Goal: Check status: Check status

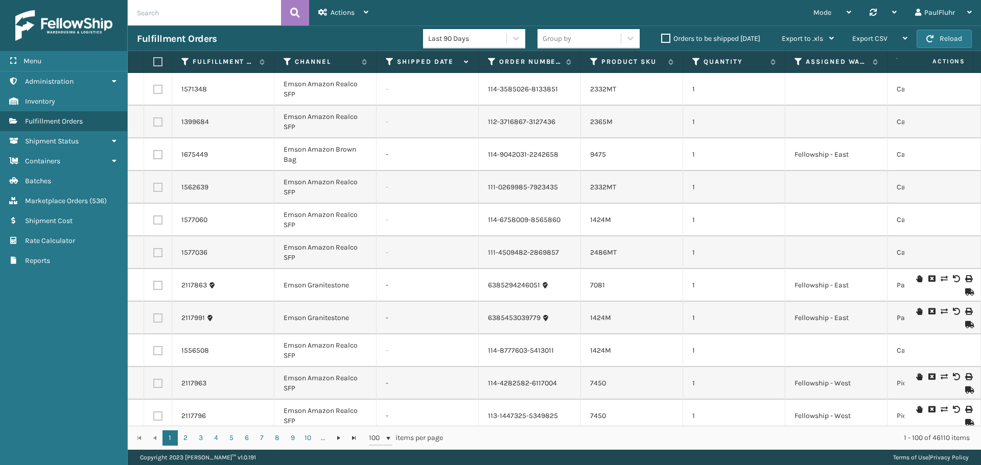
click at [159, 10] on input "text" at bounding box center [204, 13] width 153 height 26
paste input "6477439861024"
type input "6477439861024"
click at [295, 9] on icon at bounding box center [295, 12] width 10 height 15
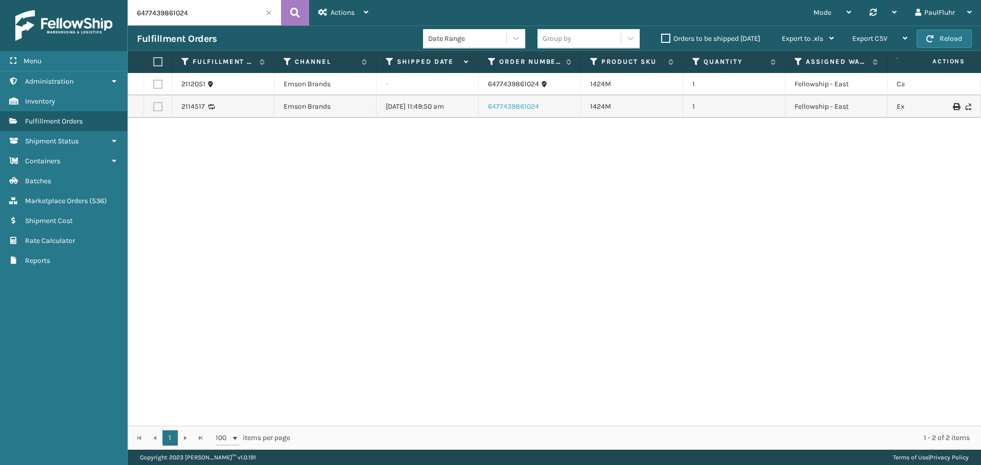
click at [510, 107] on link "6477439861024" at bounding box center [513, 107] width 51 height 10
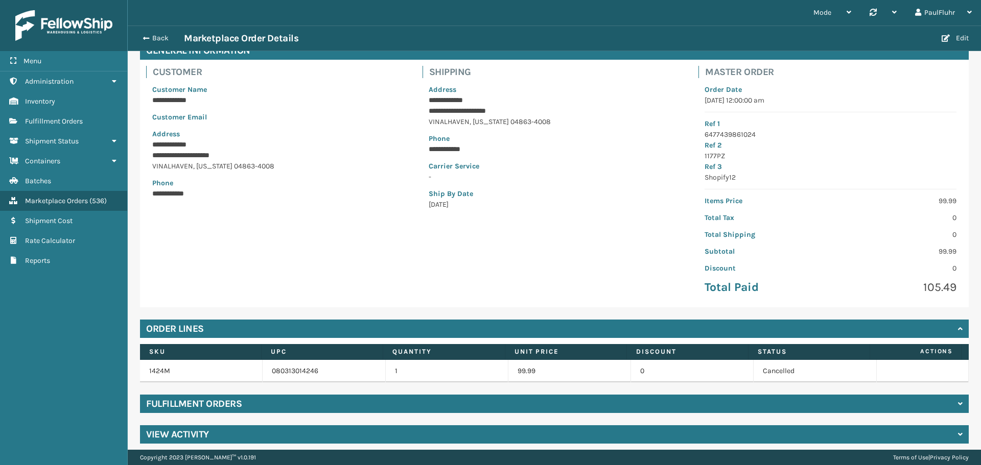
scroll to position [63, 0]
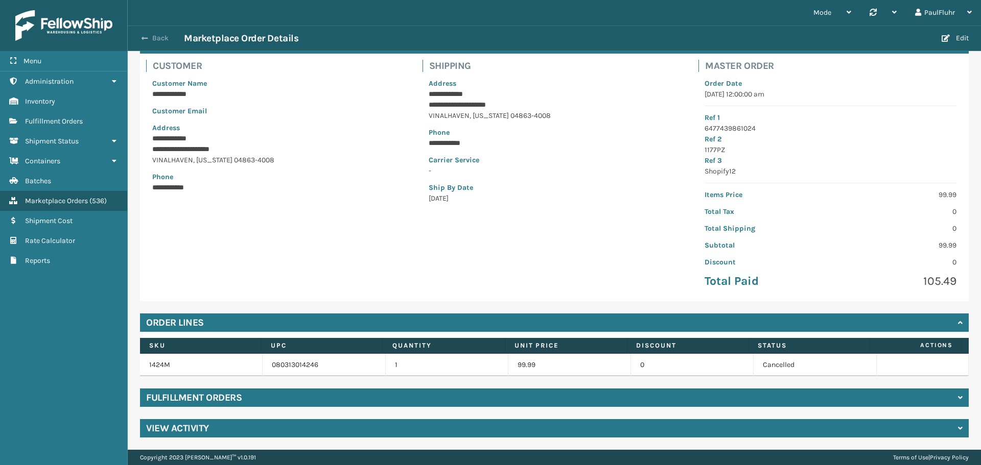
click at [147, 36] on span "button" at bounding box center [145, 38] width 6 height 7
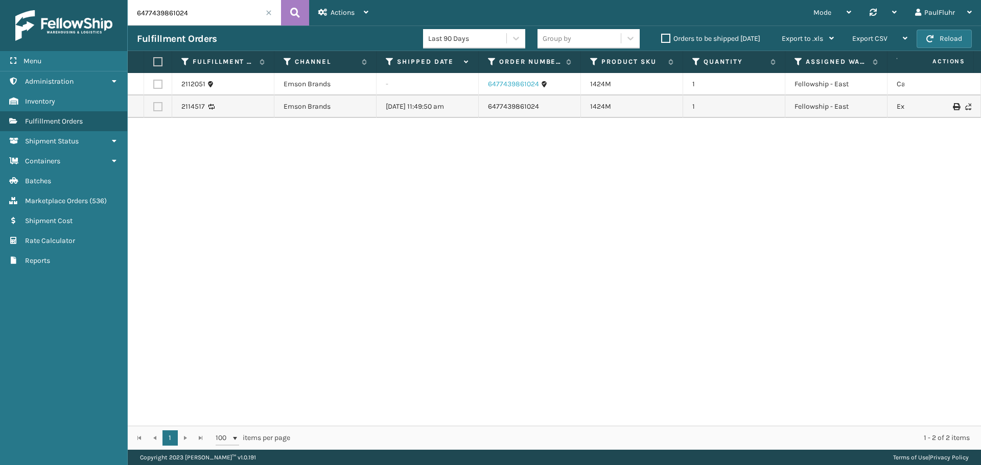
click at [503, 81] on link "6477439861024" at bounding box center [513, 84] width 51 height 10
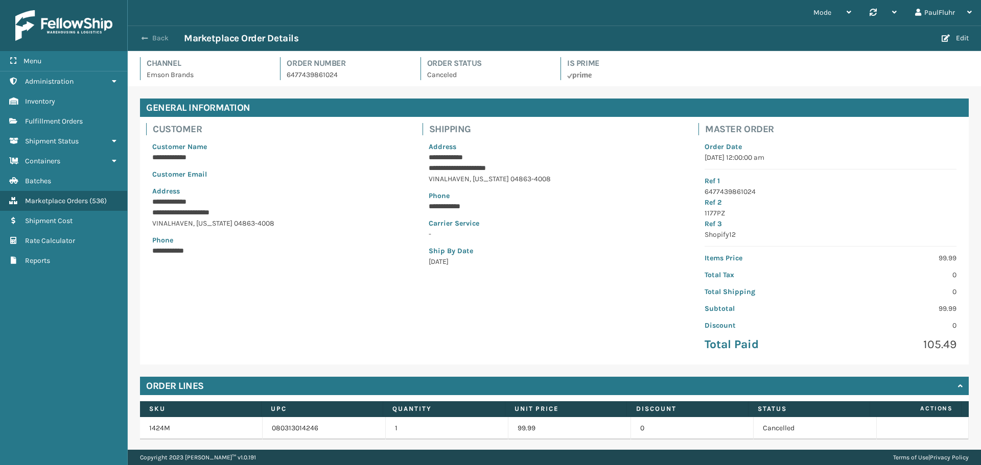
click at [145, 37] on span "button" at bounding box center [145, 38] width 6 height 7
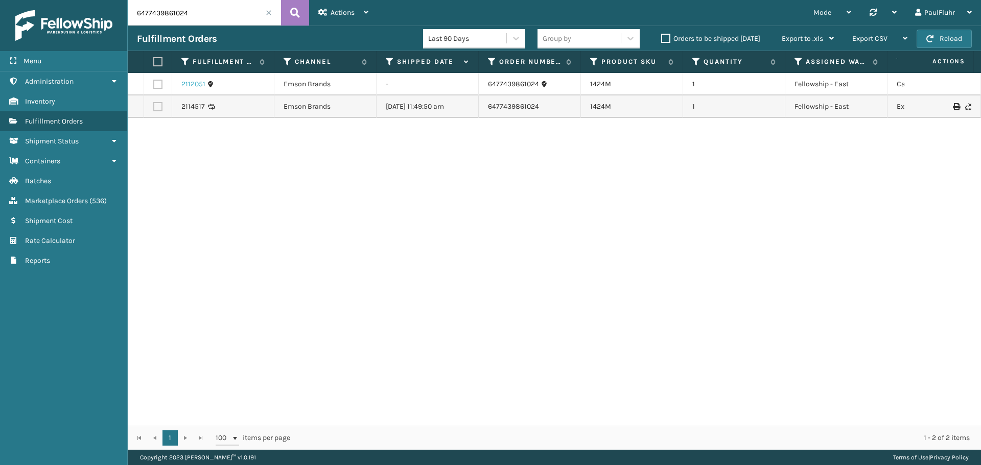
click at [195, 84] on link "2112051" at bounding box center [193, 84] width 24 height 10
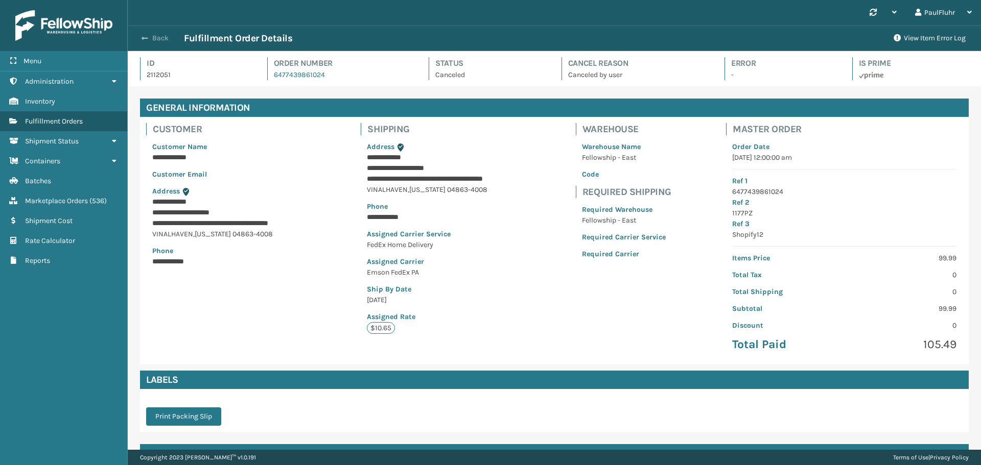
click at [146, 37] on span "button" at bounding box center [145, 38] width 6 height 7
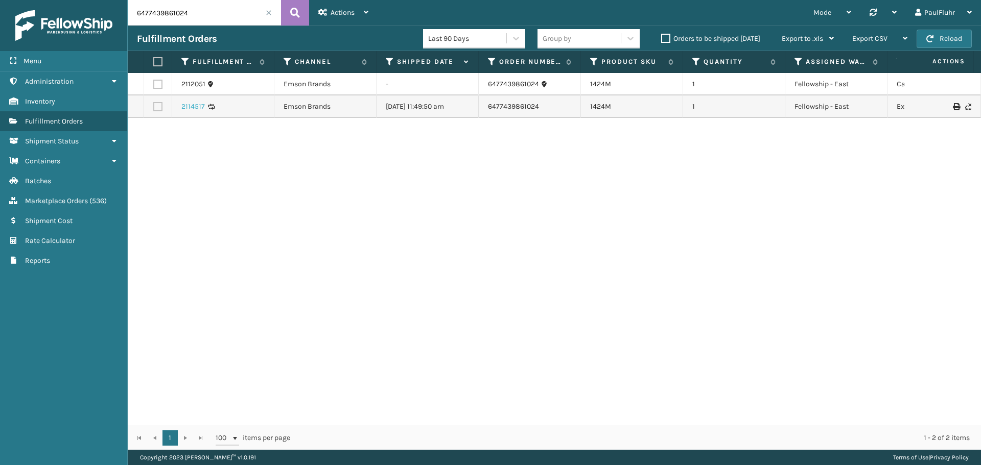
click at [194, 108] on link "2114517" at bounding box center [193, 107] width 24 height 10
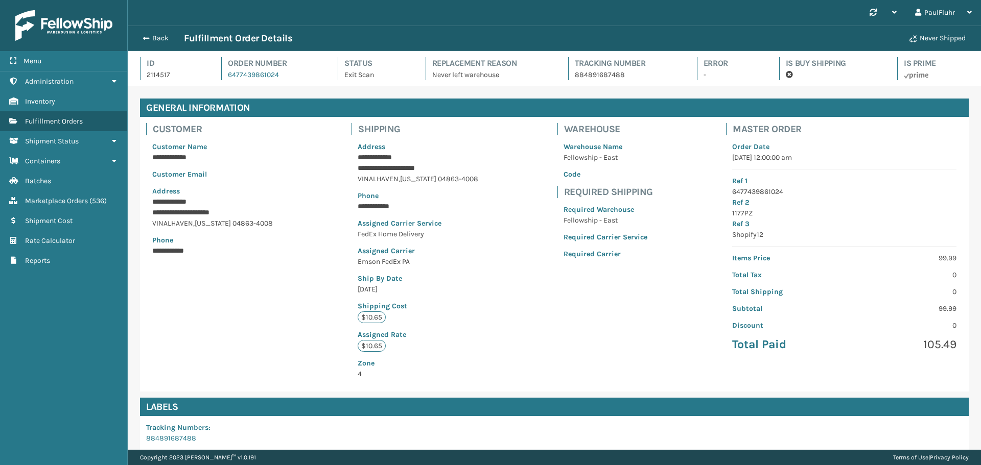
click at [593, 74] on p "884891687488" at bounding box center [627, 74] width 104 height 11
click at [146, 36] on span "button" at bounding box center [145, 38] width 6 height 7
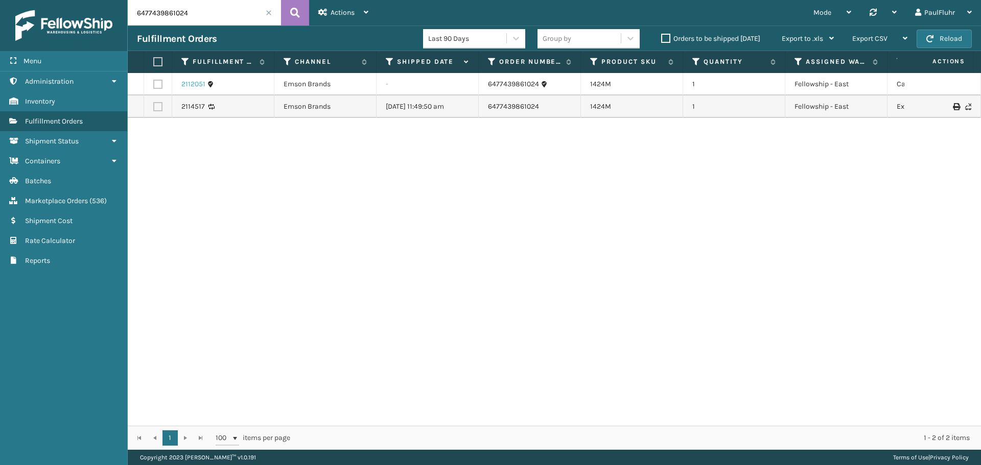
click at [193, 83] on link "2112051" at bounding box center [193, 84] width 24 height 10
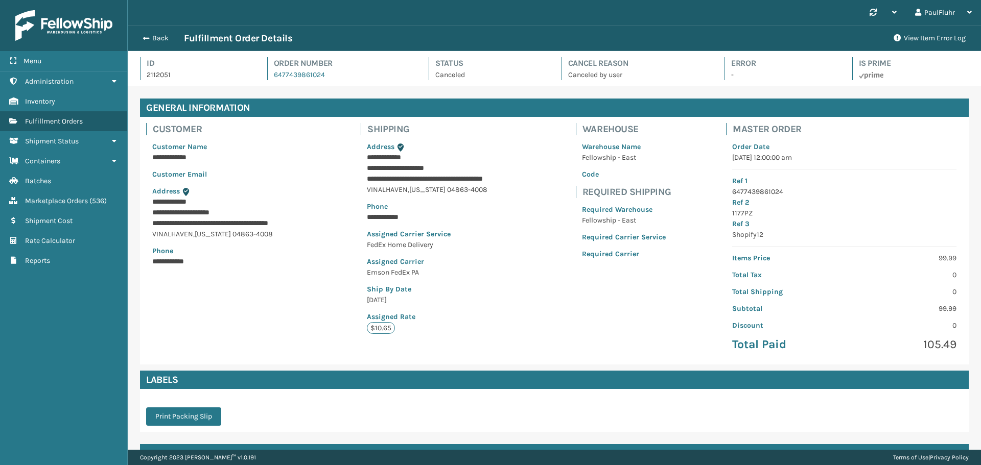
scroll to position [25, 853]
click at [146, 35] on span "button" at bounding box center [145, 38] width 6 height 7
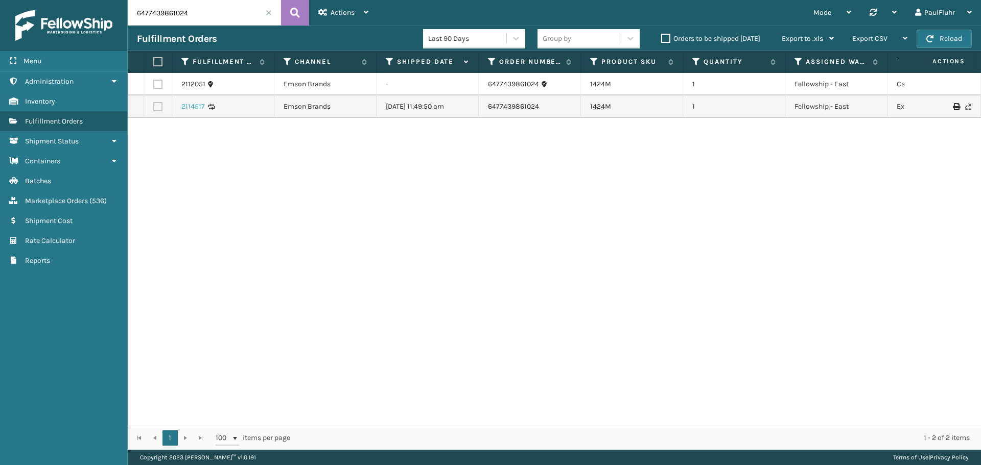
click at [199, 106] on link "2114517" at bounding box center [193, 107] width 24 height 10
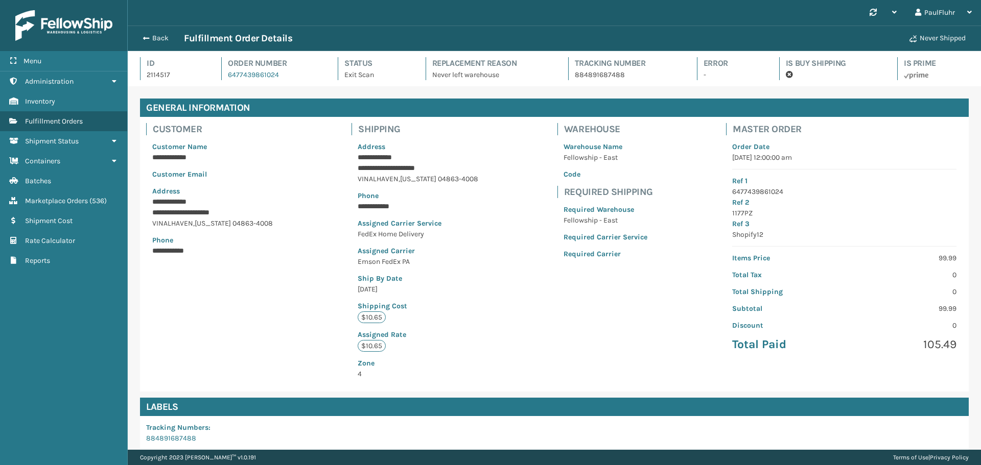
scroll to position [25, 853]
click at [183, 438] on link "884891687488" at bounding box center [171, 438] width 50 height 9
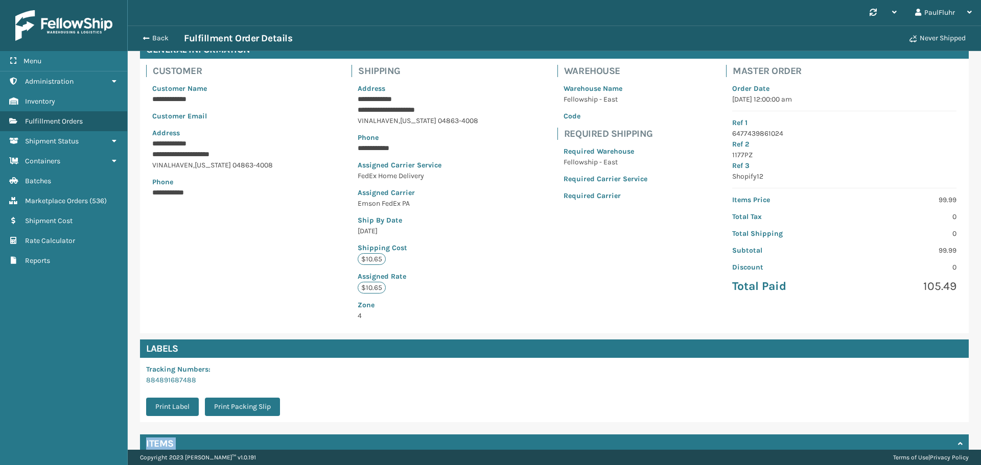
scroll to position [149, 0]
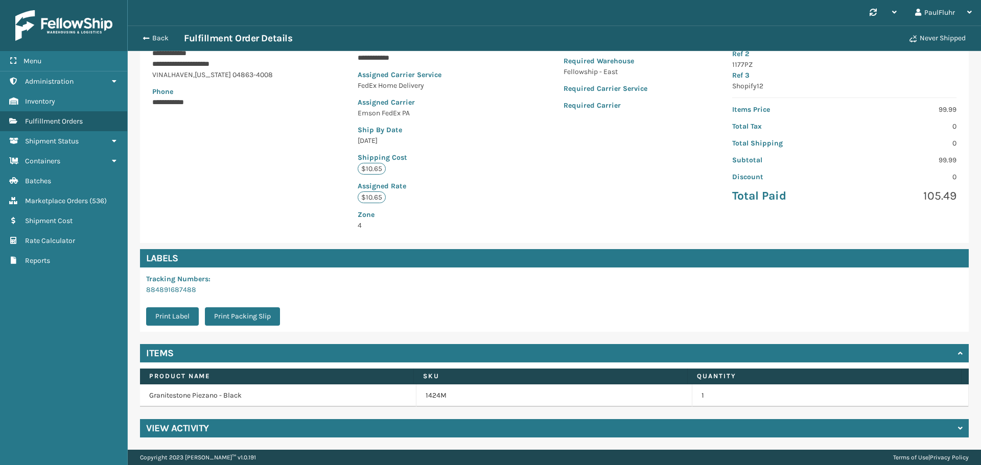
drag, startPoint x: 204, startPoint y: 440, endPoint x: 215, endPoint y: 297, distance: 143.5
click at [213, 300] on div "Tracking Numbers : 884891687488 Print Label Print Packing Slip" at bounding box center [216, 300] width 152 height 64
click at [224, 285] on p "884891687488" at bounding box center [216, 290] width 140 height 11
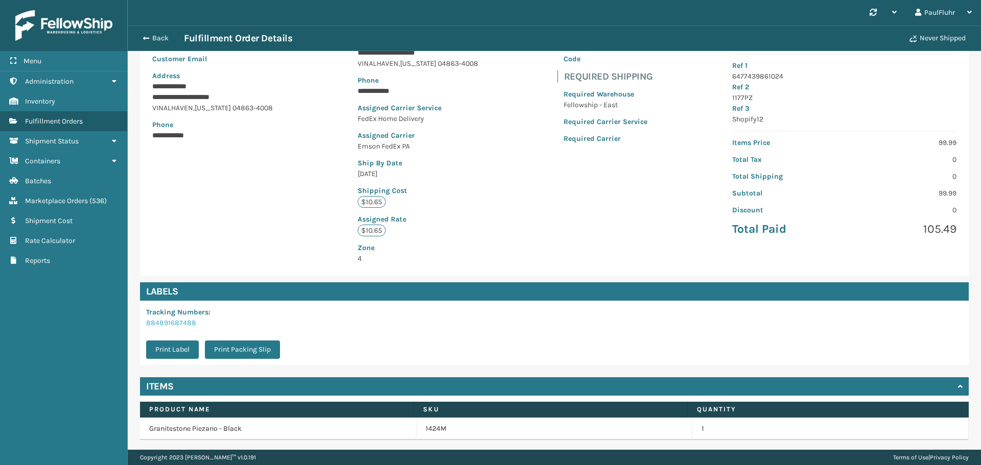
scroll to position [98, 0]
